Goal: Find specific page/section: Find specific page/section

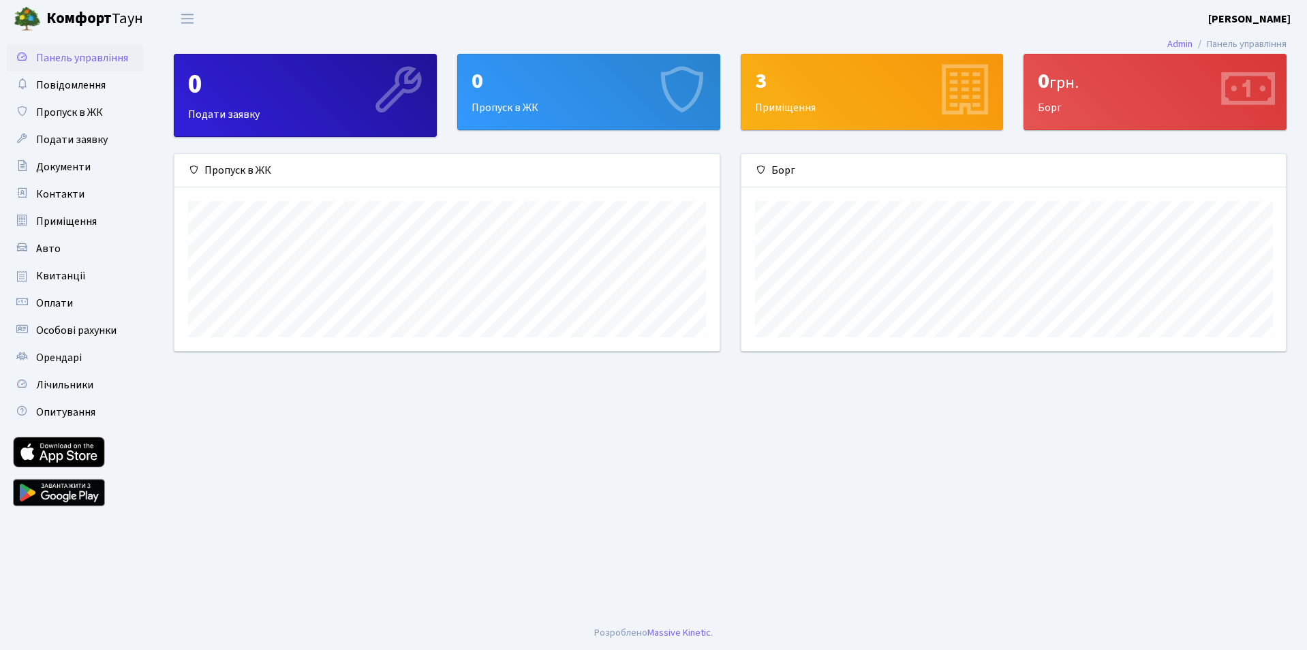
scroll to position [197, 544]
click at [65, 166] on span "Документи" at bounding box center [63, 166] width 55 height 15
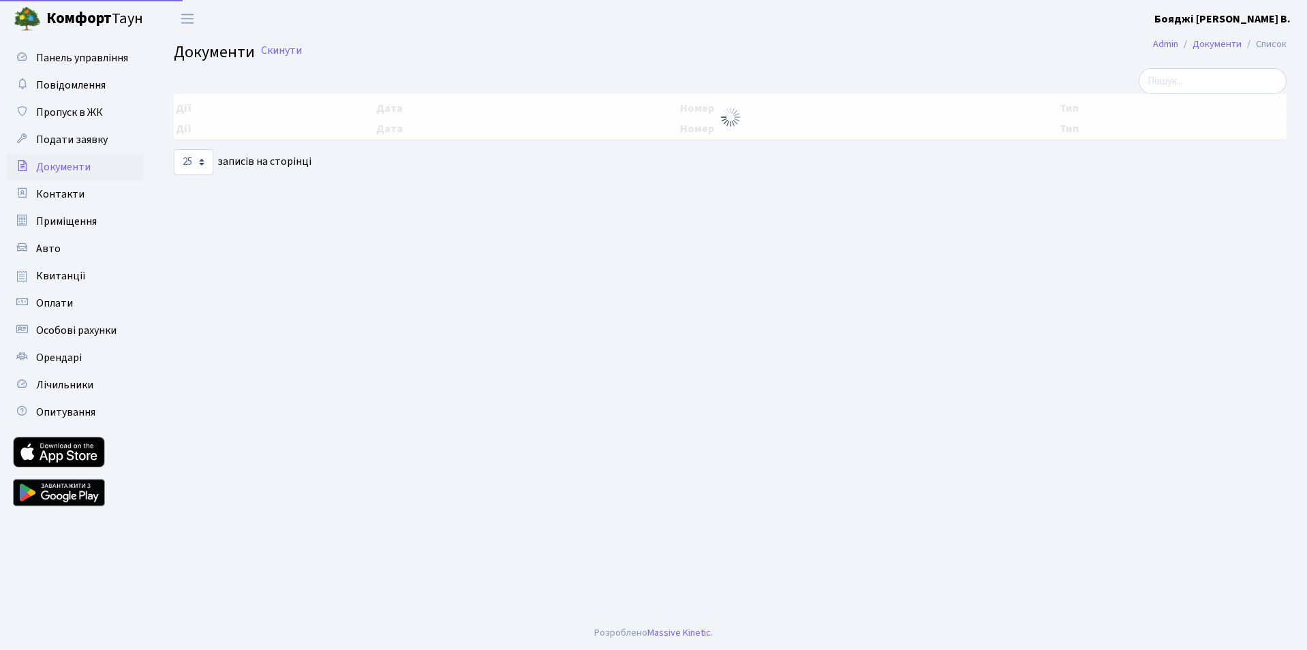
select select "25"
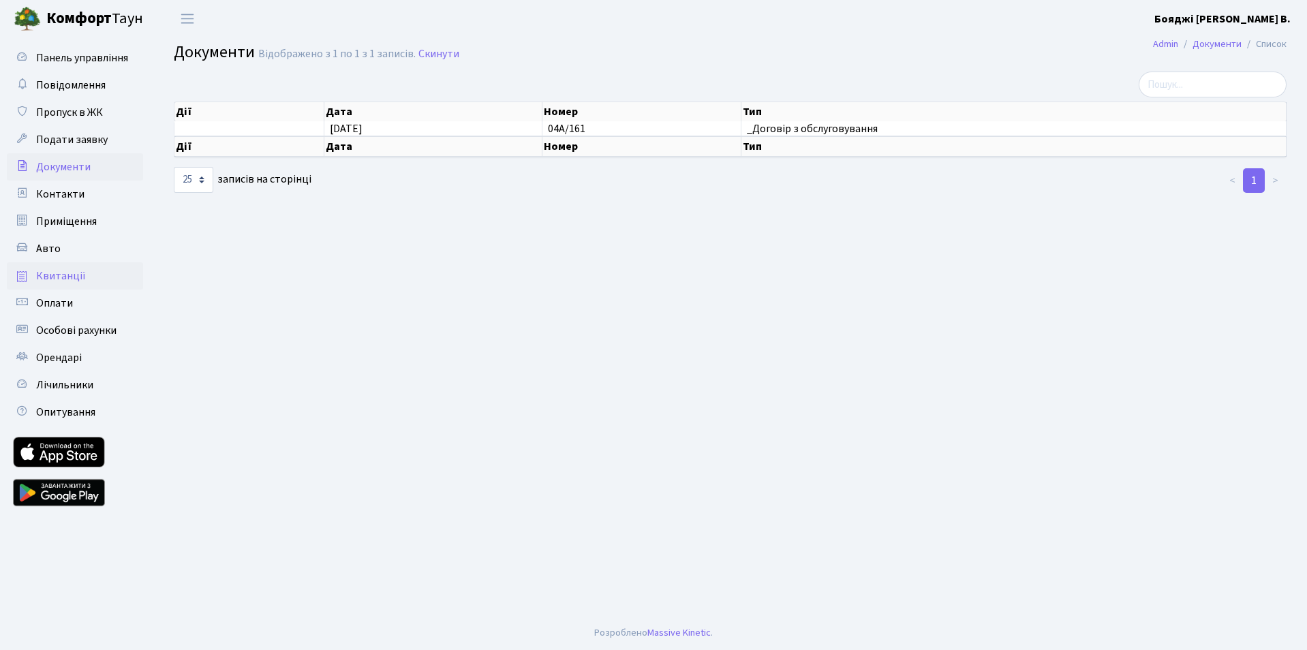
drag, startPoint x: 53, startPoint y: 278, endPoint x: 114, endPoint y: 277, distance: 60.7
click at [44, 280] on span "Квитанції" at bounding box center [61, 275] width 50 height 15
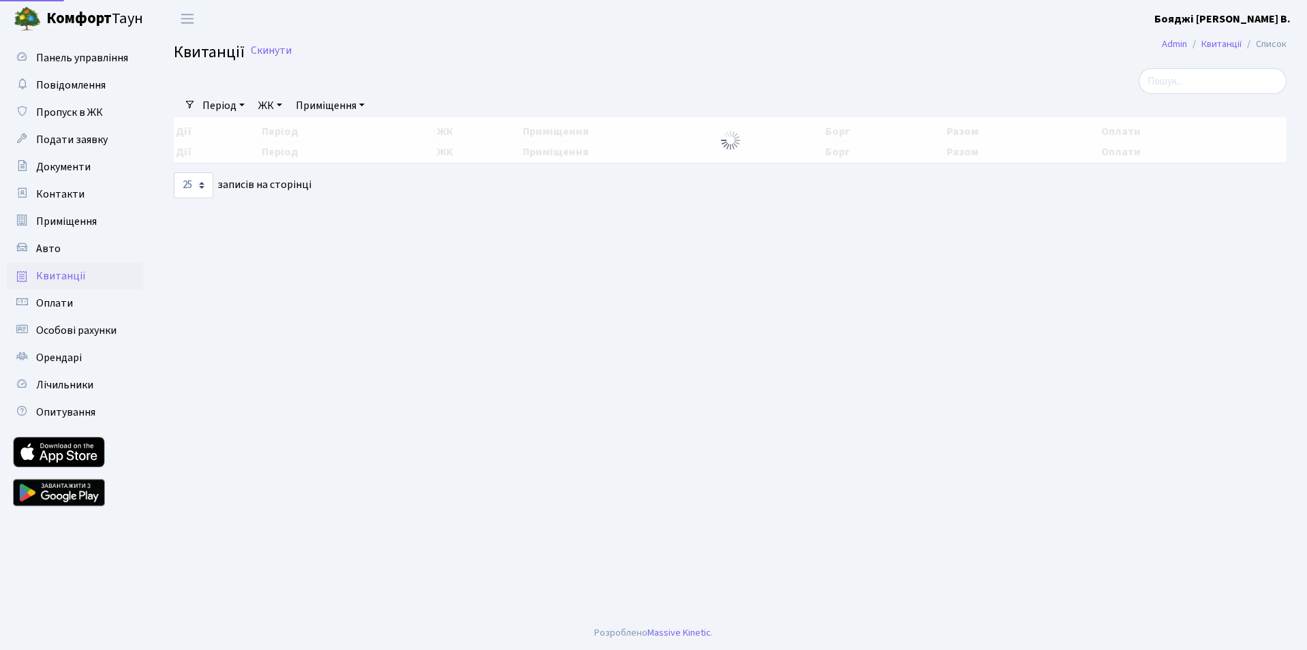
select select "25"
